Goal: Task Accomplishment & Management: Use online tool/utility

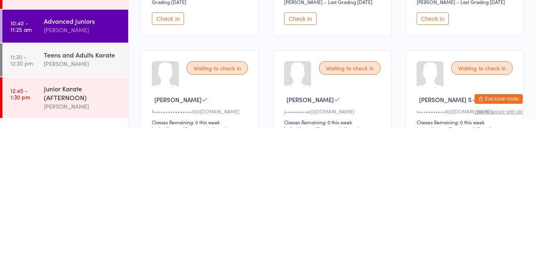
scroll to position [63, 0]
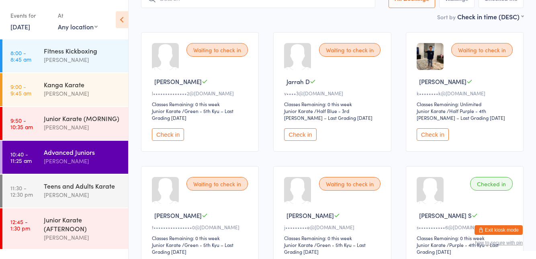
click at [424, 136] on button "Check in" at bounding box center [433, 134] width 32 height 12
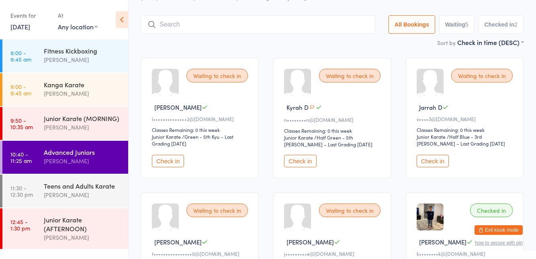
scroll to position [54, 0]
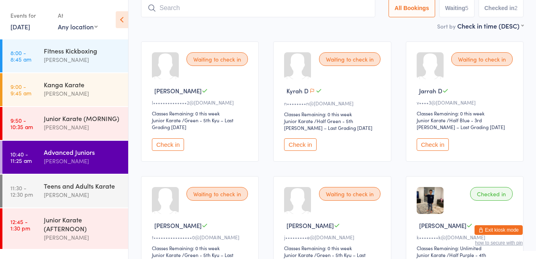
click at [180, 12] on input "search" at bounding box center [258, 8] width 234 height 18
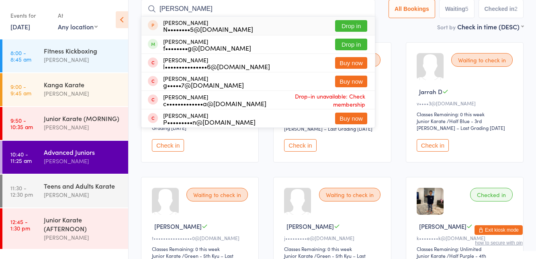
type input "[PERSON_NAME]"
click at [354, 47] on button "Drop in" at bounding box center [351, 45] width 32 height 12
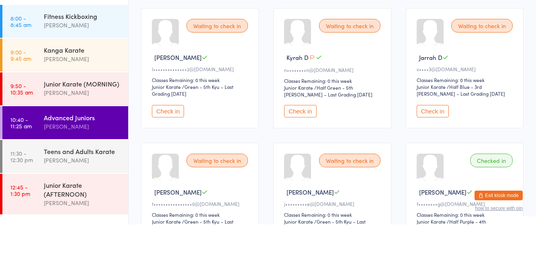
scroll to position [53, 0]
click at [85, 151] on div "Advanced Juniors" at bounding box center [83, 151] width 78 height 9
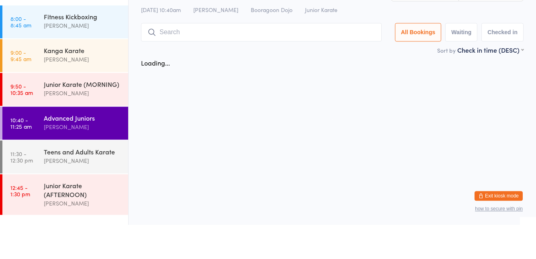
scroll to position [0, 0]
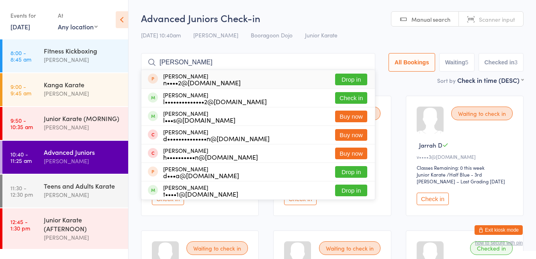
type input "[PERSON_NAME]"
click at [352, 106] on div "[PERSON_NAME] l••••••••••••••2@[DOMAIN_NAME] Check in" at bounding box center [257, 98] width 233 height 18
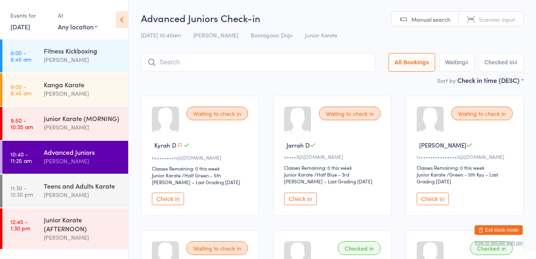
click at [178, 211] on div "Waiting to check in Kyrah D n••••••••n@[DOMAIN_NAME] Classes Remaining: 0 this …" at bounding box center [200, 156] width 118 height 120
click at [170, 195] on button "Check in" at bounding box center [168, 198] width 32 height 12
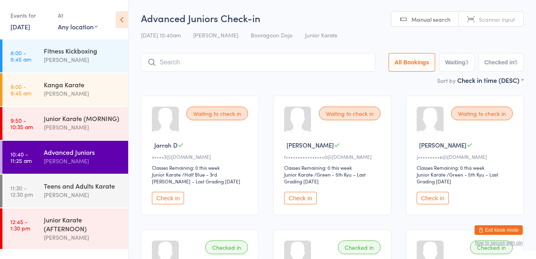
click at [222, 65] on input "search" at bounding box center [258, 62] width 234 height 18
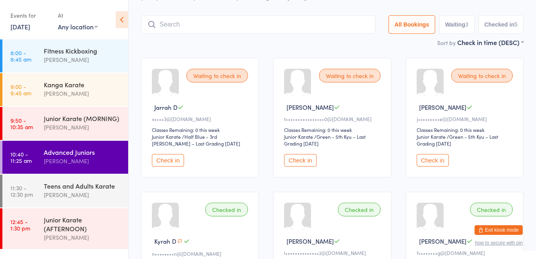
scroll to position [53, 0]
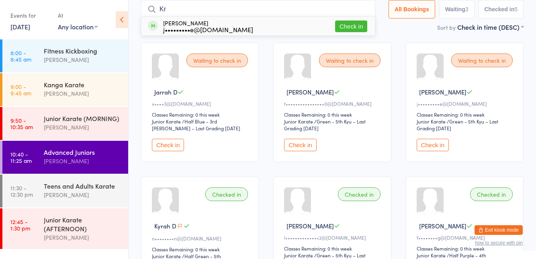
type input "Kr"
click at [357, 24] on button "Check in" at bounding box center [351, 26] width 32 height 12
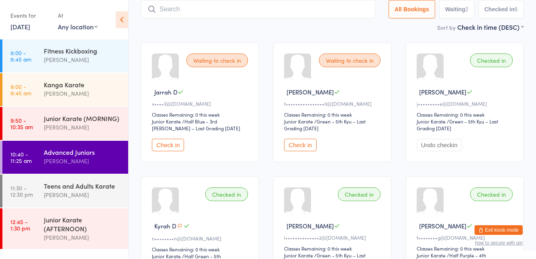
click at [300, 145] on button "Check in" at bounding box center [300, 145] width 32 height 12
click at [164, 139] on button "Check in" at bounding box center [168, 145] width 32 height 12
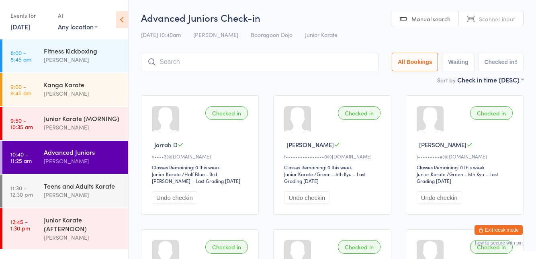
scroll to position [0, 0]
click at [88, 191] on div "[PERSON_NAME]" at bounding box center [83, 194] width 78 height 9
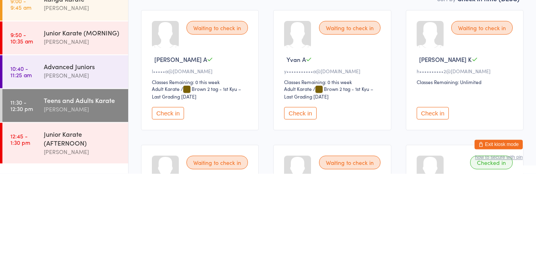
click at [425, 201] on button "Check in" at bounding box center [433, 198] width 32 height 12
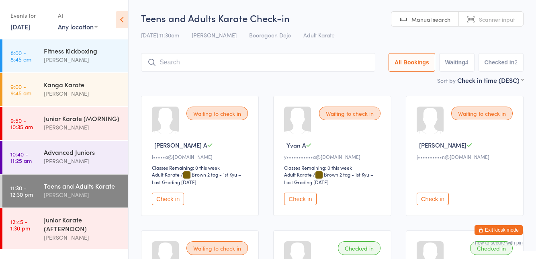
click at [438, 197] on button "Check in" at bounding box center [433, 198] width 32 height 12
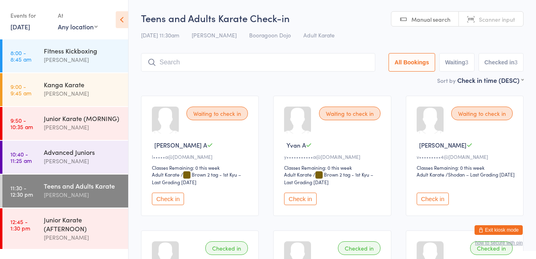
click at [260, 65] on input "search" at bounding box center [258, 62] width 234 height 18
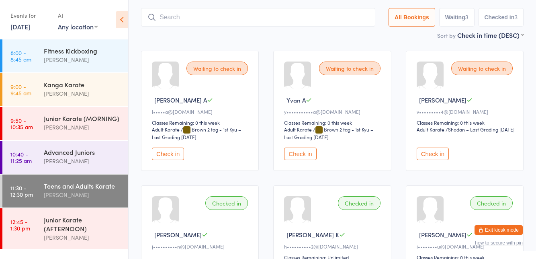
scroll to position [53, 0]
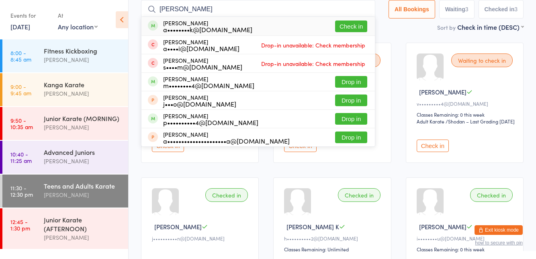
type input "[PERSON_NAME]"
click at [355, 28] on button "Check in" at bounding box center [351, 26] width 32 height 12
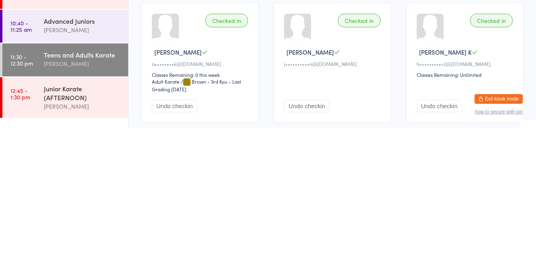
scroll to position [96, 0]
click at [79, 187] on div "Teens and Adults Karate" at bounding box center [83, 185] width 78 height 9
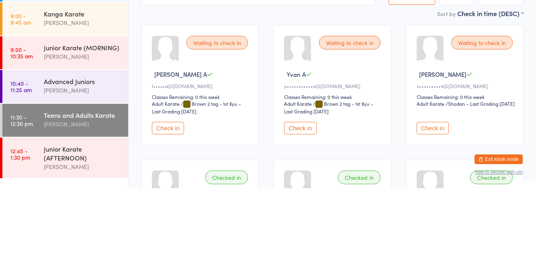
click at [435, 200] on button "Check in" at bounding box center [433, 198] width 32 height 12
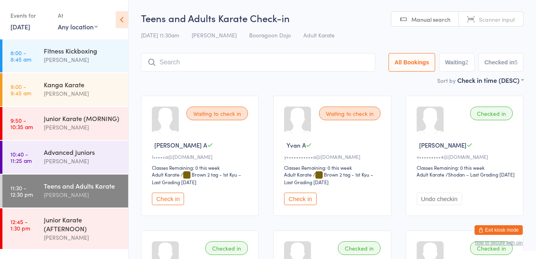
click at [306, 54] on input "search" at bounding box center [258, 62] width 234 height 18
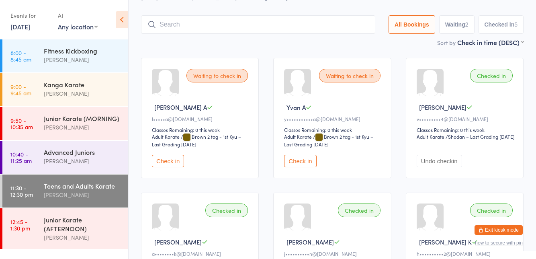
scroll to position [53, 0]
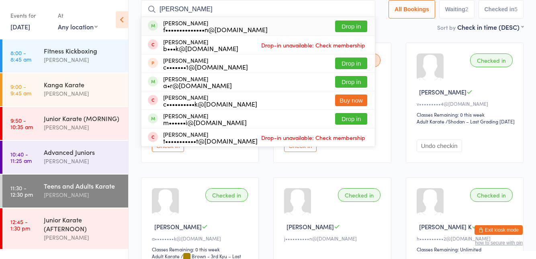
type input "[PERSON_NAME]"
click at [358, 84] on button "Drop in" at bounding box center [351, 82] width 32 height 12
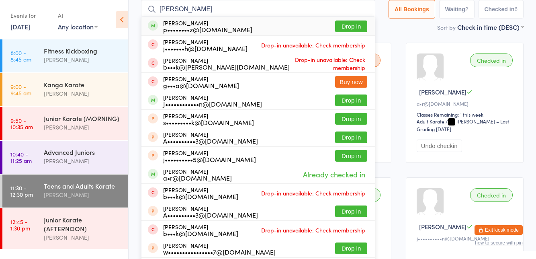
type input "[PERSON_NAME]"
click at [352, 28] on button "Drop in" at bounding box center [351, 26] width 32 height 12
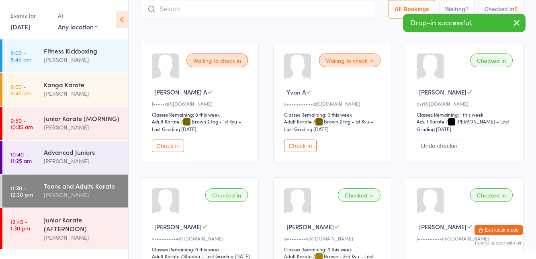
click at [399, 33] on main "Teens and Adults Karate Check-in [DATE] 11:30am [PERSON_NAME] Booragoon Dojo Ad…" at bounding box center [332, 191] width 382 height 466
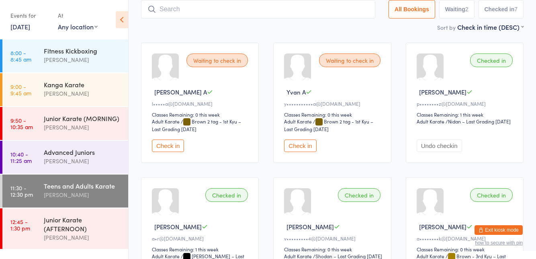
click at [288, 7] on input "search" at bounding box center [258, 9] width 234 height 18
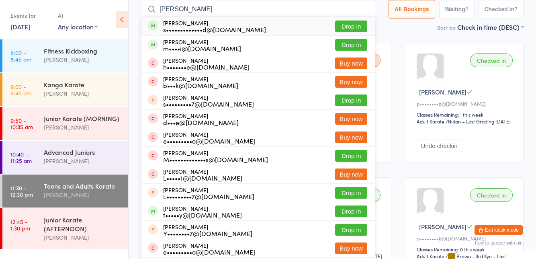
type input "[PERSON_NAME]"
click at [355, 29] on button "Drop in" at bounding box center [351, 26] width 32 height 12
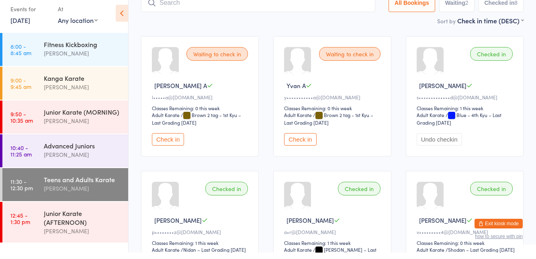
click at [239, 12] on input "search" at bounding box center [258, 9] width 234 height 18
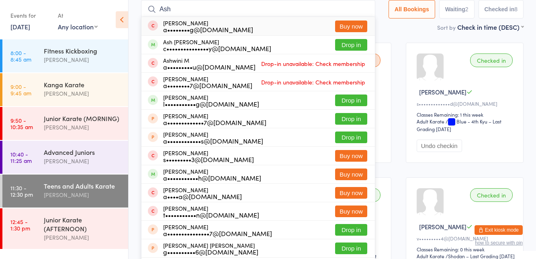
type input "Ash"
click at [357, 47] on button "Drop in" at bounding box center [351, 45] width 32 height 12
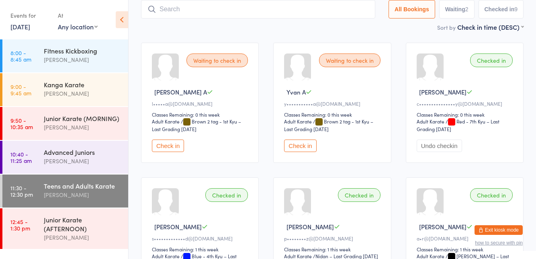
click at [163, 146] on button "Check in" at bounding box center [168, 145] width 32 height 12
click at [295, 143] on button "Check in" at bounding box center [300, 145] width 32 height 12
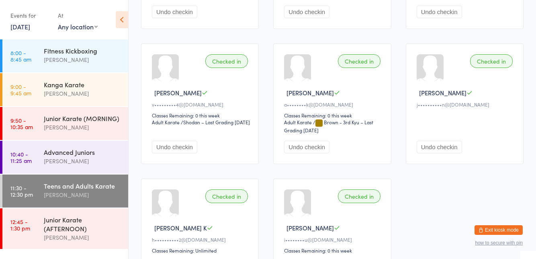
scroll to position [324, 0]
